Goal: Information Seeking & Learning: Learn about a topic

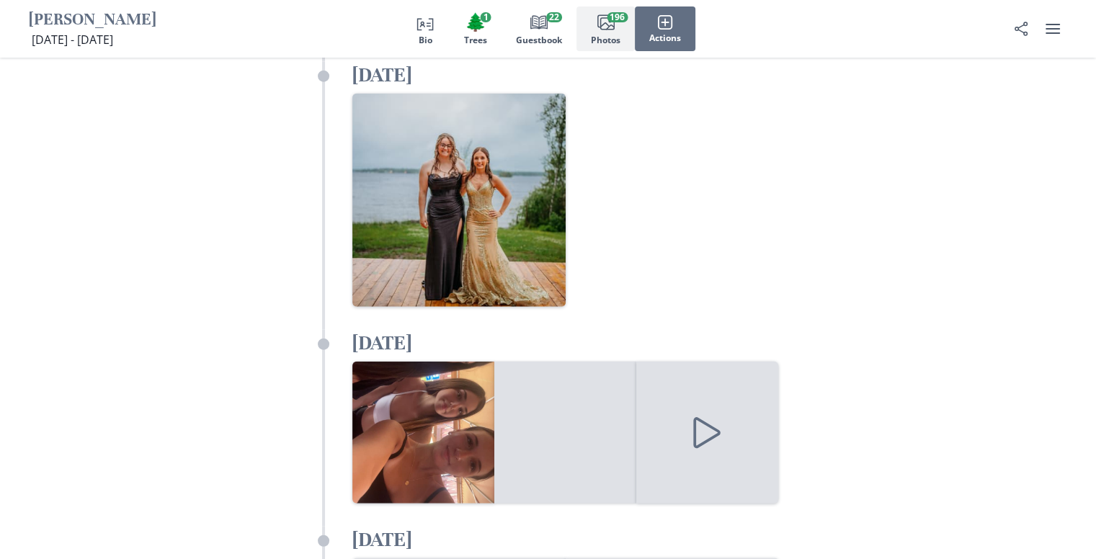
scroll to position [20129, 0]
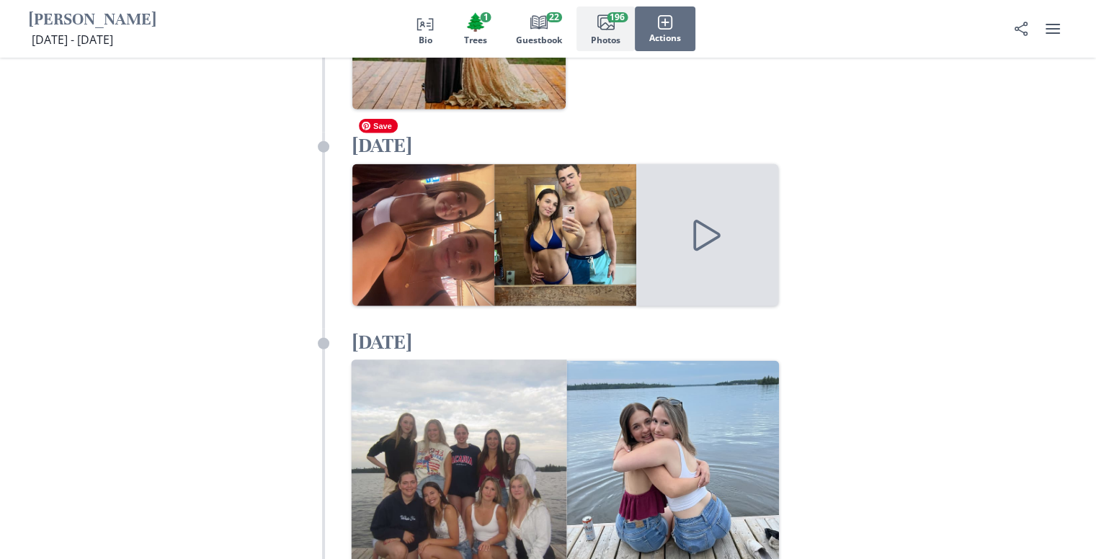
click at [444, 360] on img "Open in full screen" at bounding box center [459, 468] width 216 height 216
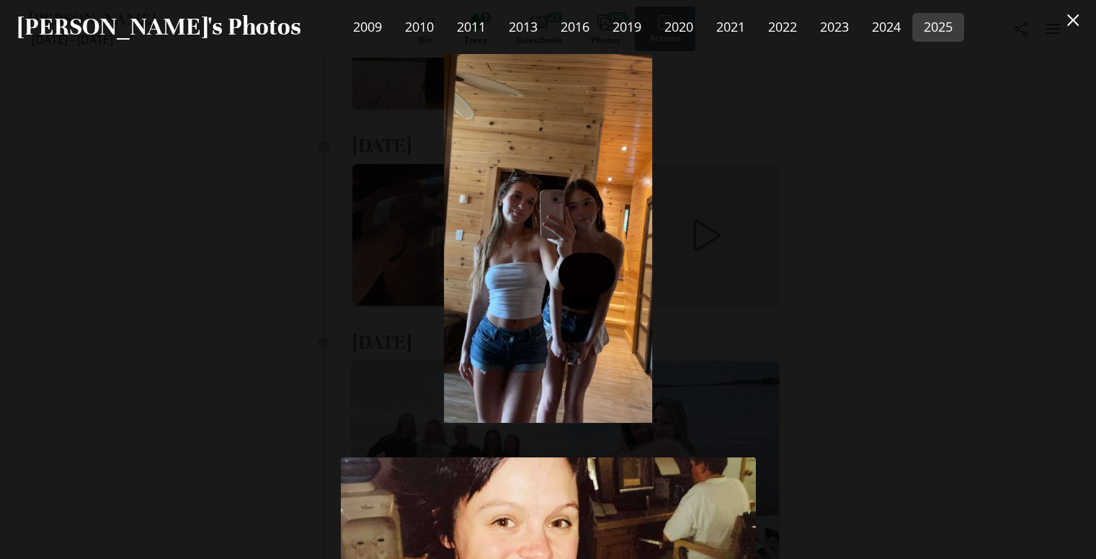
scroll to position [99641, 0]
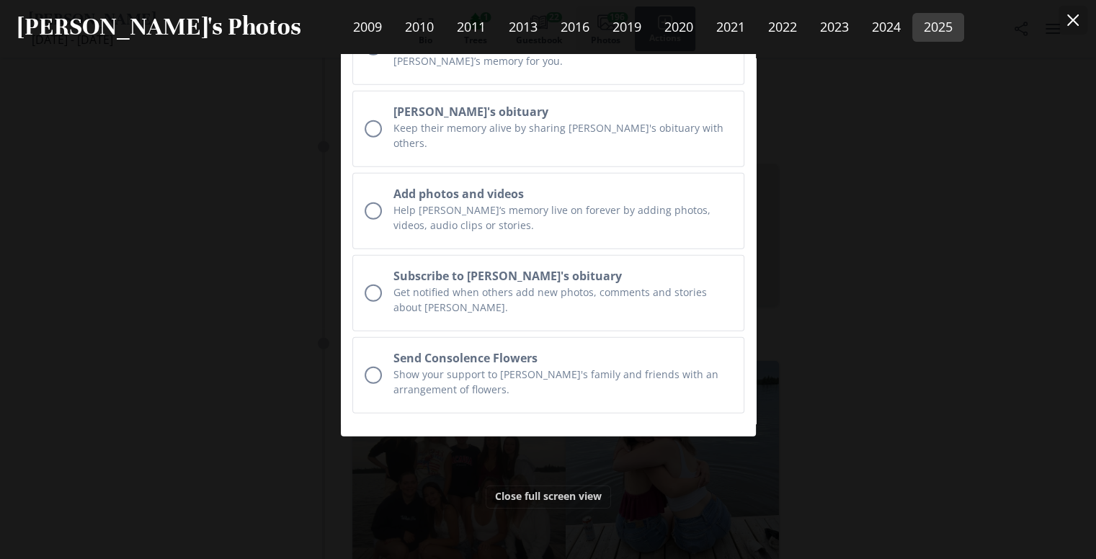
click at [1079, 19] on icon "Close" at bounding box center [1073, 20] width 12 height 12
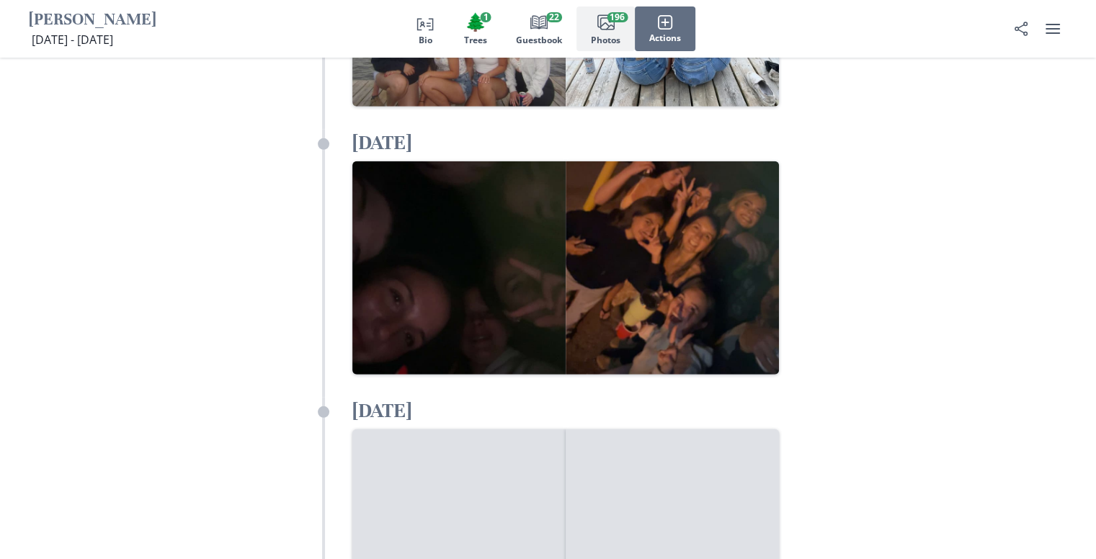
scroll to position [20625, 0]
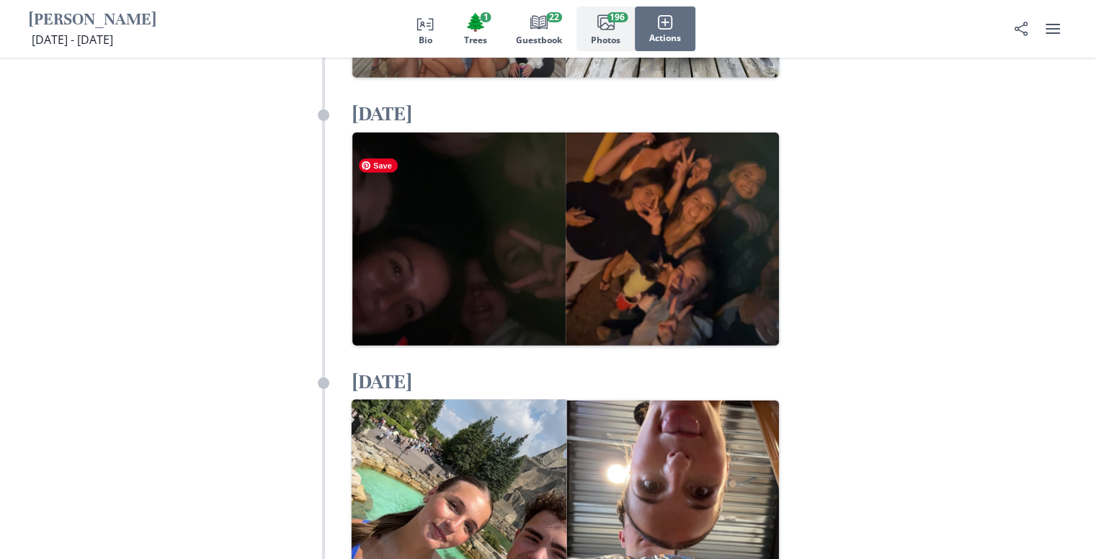
click at [479, 400] on img "Open in full screen" at bounding box center [459, 508] width 216 height 216
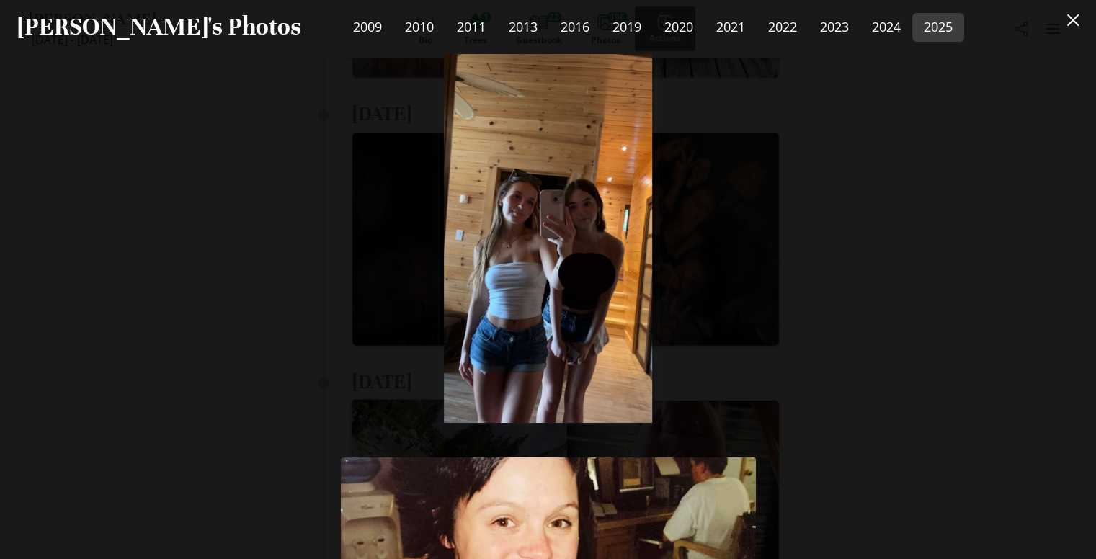
scroll to position [101766, 0]
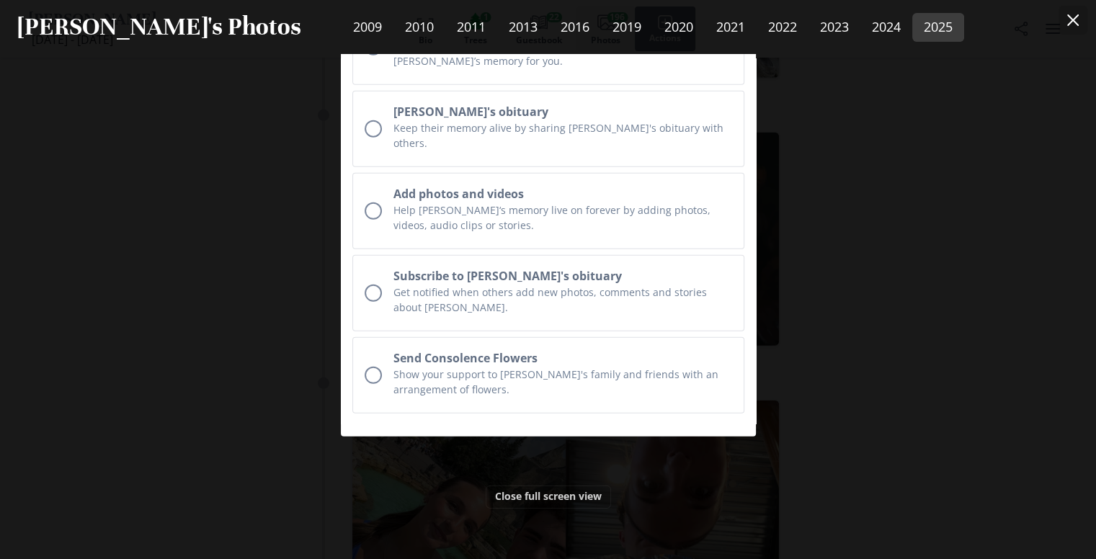
click at [1084, 26] on button "Close" at bounding box center [1073, 20] width 29 height 29
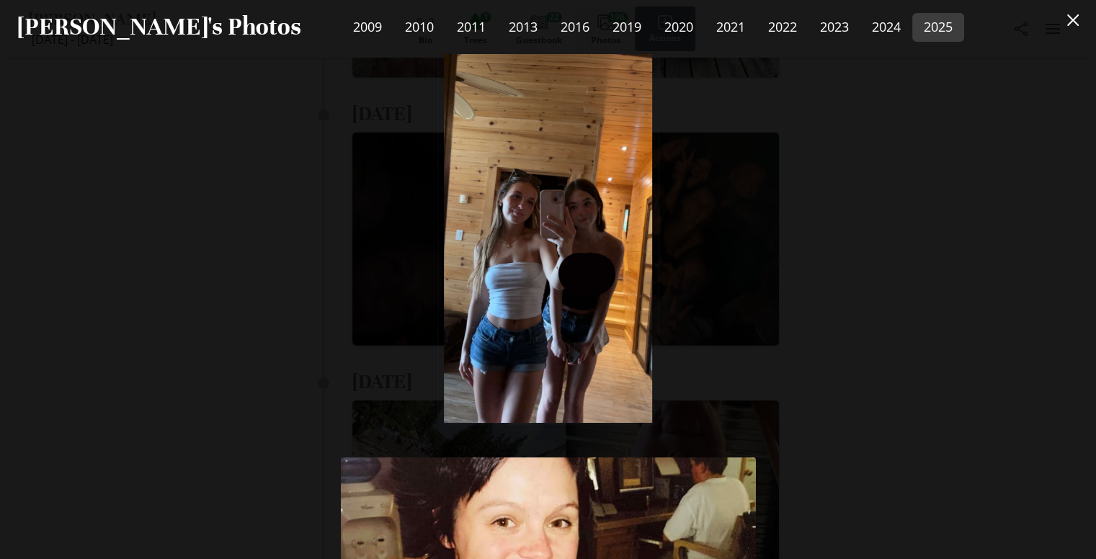
scroll to position [102829, 0]
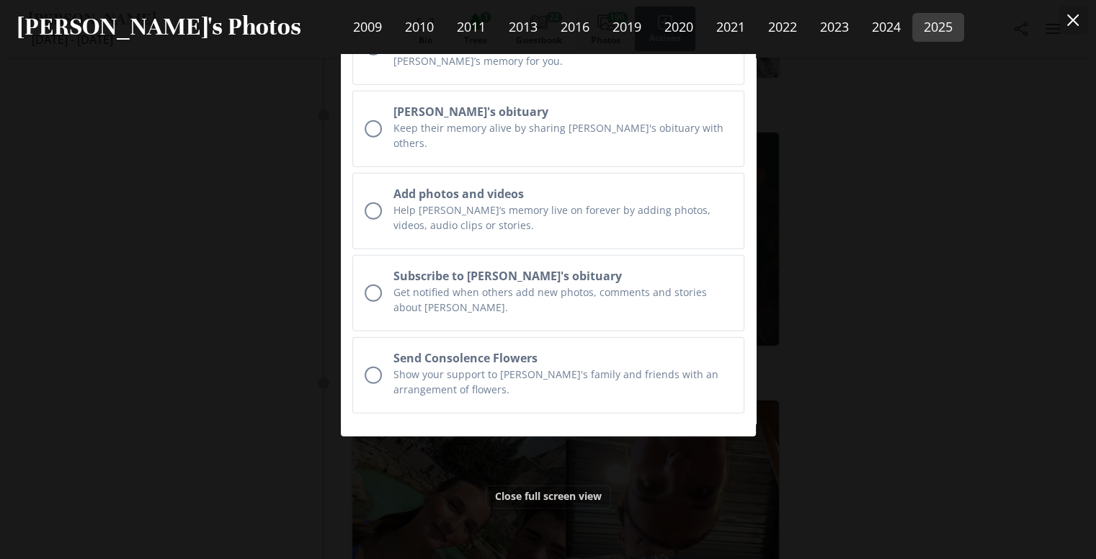
click at [1079, 21] on icon "Close" at bounding box center [1073, 20] width 12 height 12
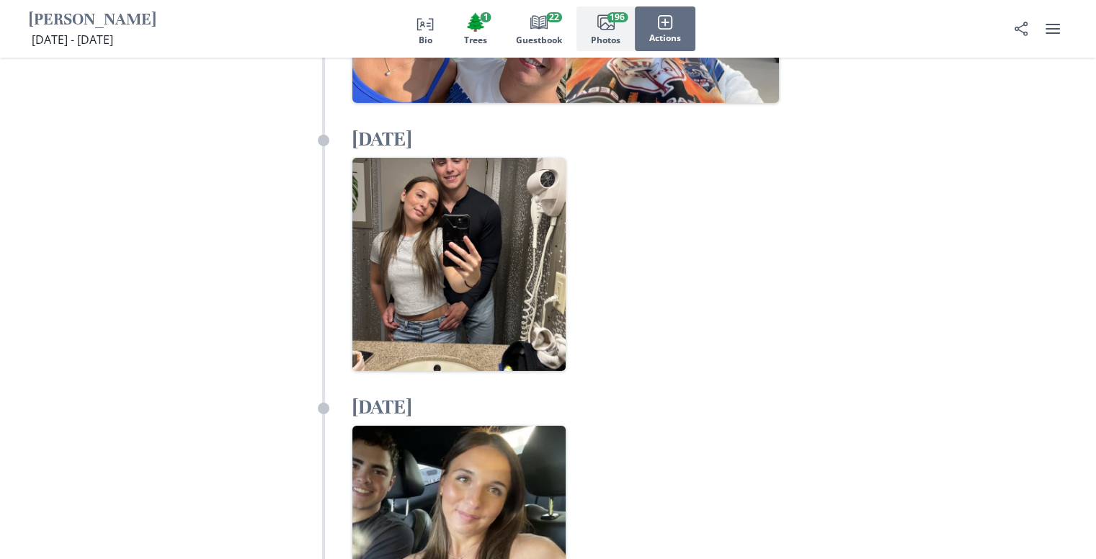
scroll to position [21138, 0]
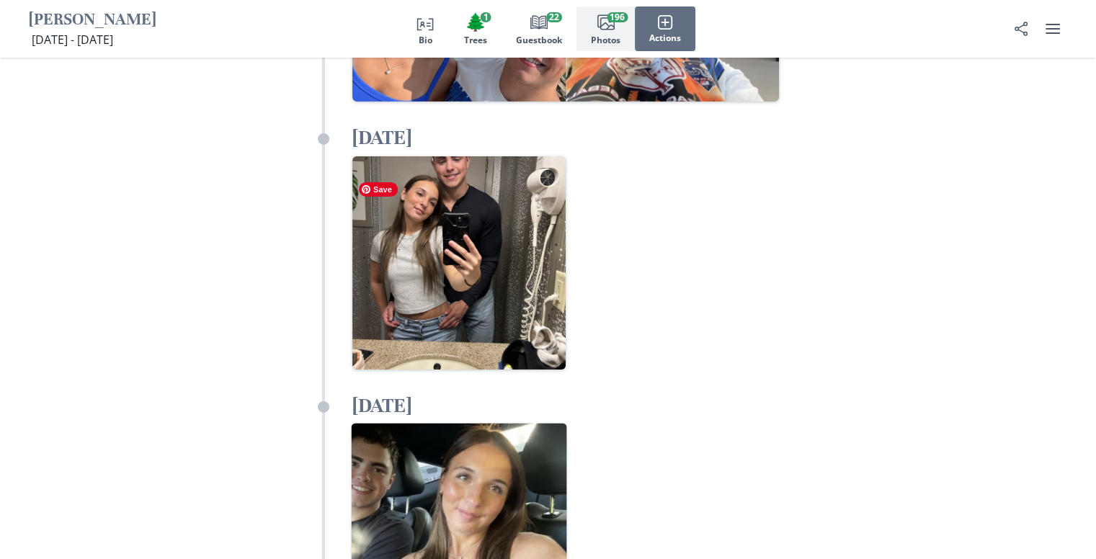
click at [441, 424] on img "Open in full screen" at bounding box center [459, 532] width 216 height 216
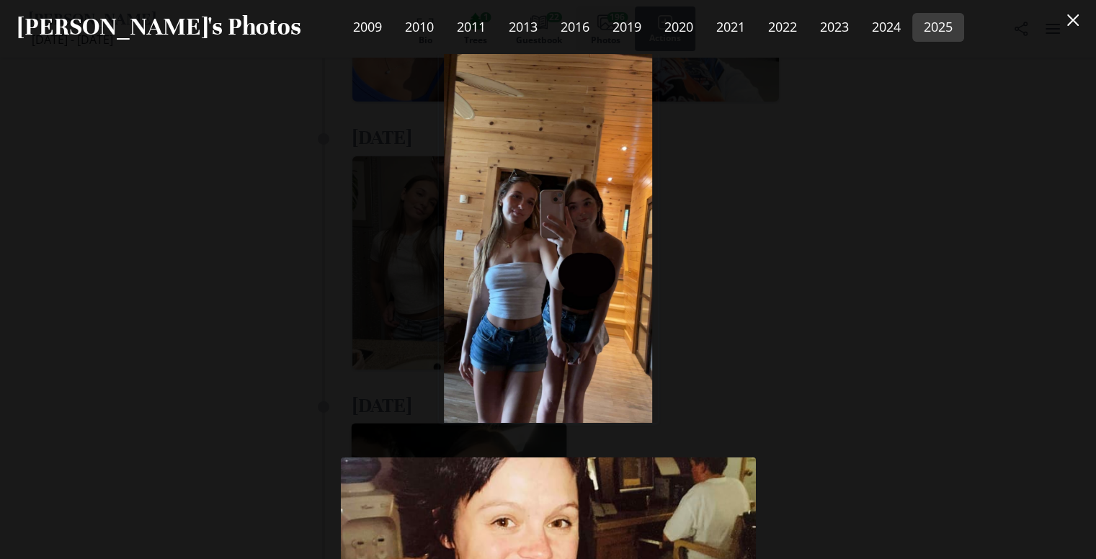
scroll to position [103360, 0]
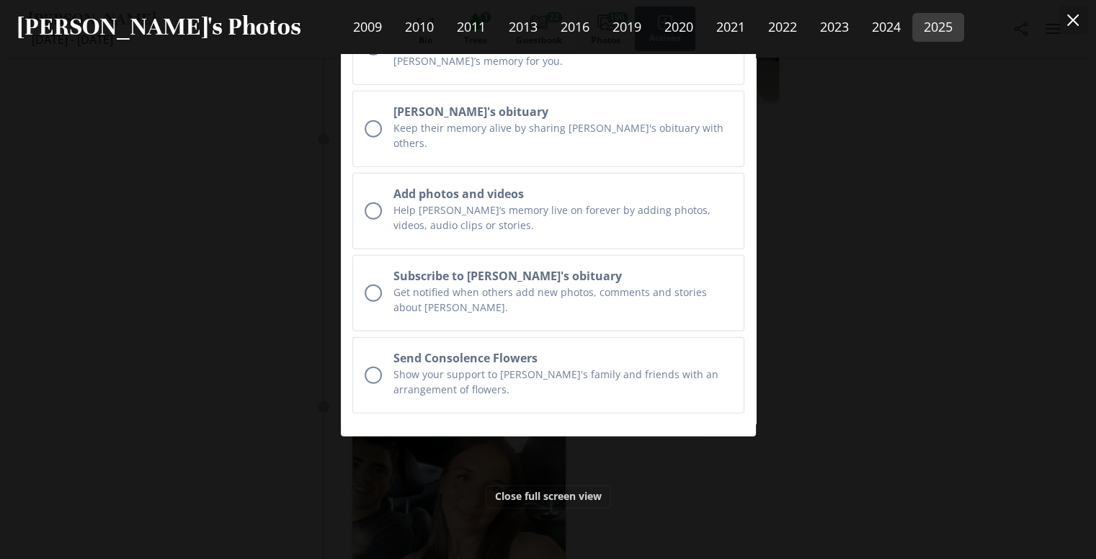
click at [1079, 25] on icon "Close" at bounding box center [1073, 20] width 12 height 12
